Goal: Task Accomplishment & Management: Manage account settings

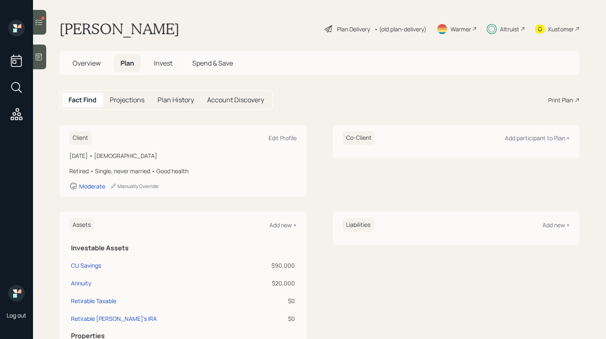
click at [11, 113] on icon at bounding box center [16, 114] width 15 height 15
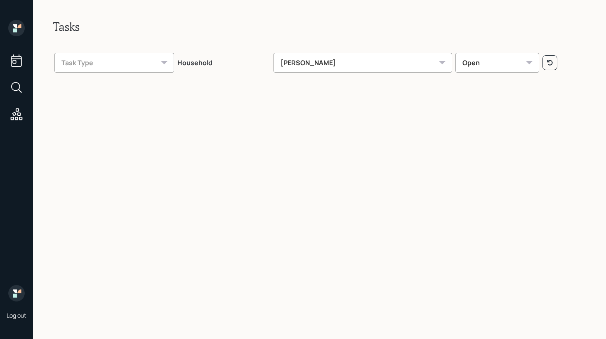
click at [318, 64] on div "Gordon Hanssen" at bounding box center [362, 63] width 179 height 20
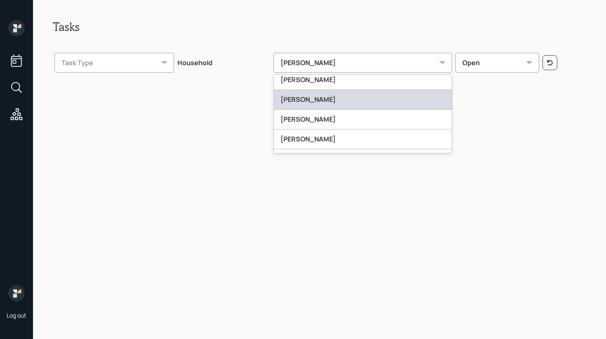
scroll to position [202, 0]
click at [333, 106] on div "Jonah Coleman" at bounding box center [363, 100] width 178 height 20
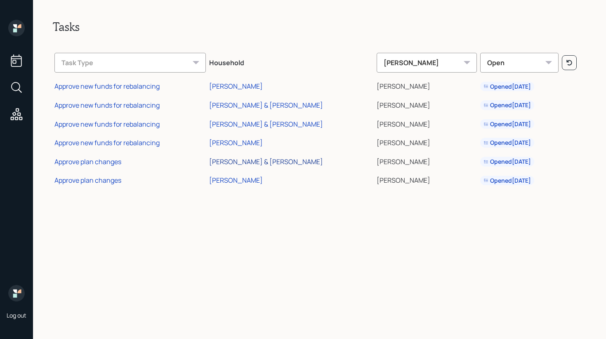
click at [271, 160] on div "[PERSON_NAME] & [PERSON_NAME]" at bounding box center [266, 161] width 114 height 9
